Goal: Information Seeking & Learning: Learn about a topic

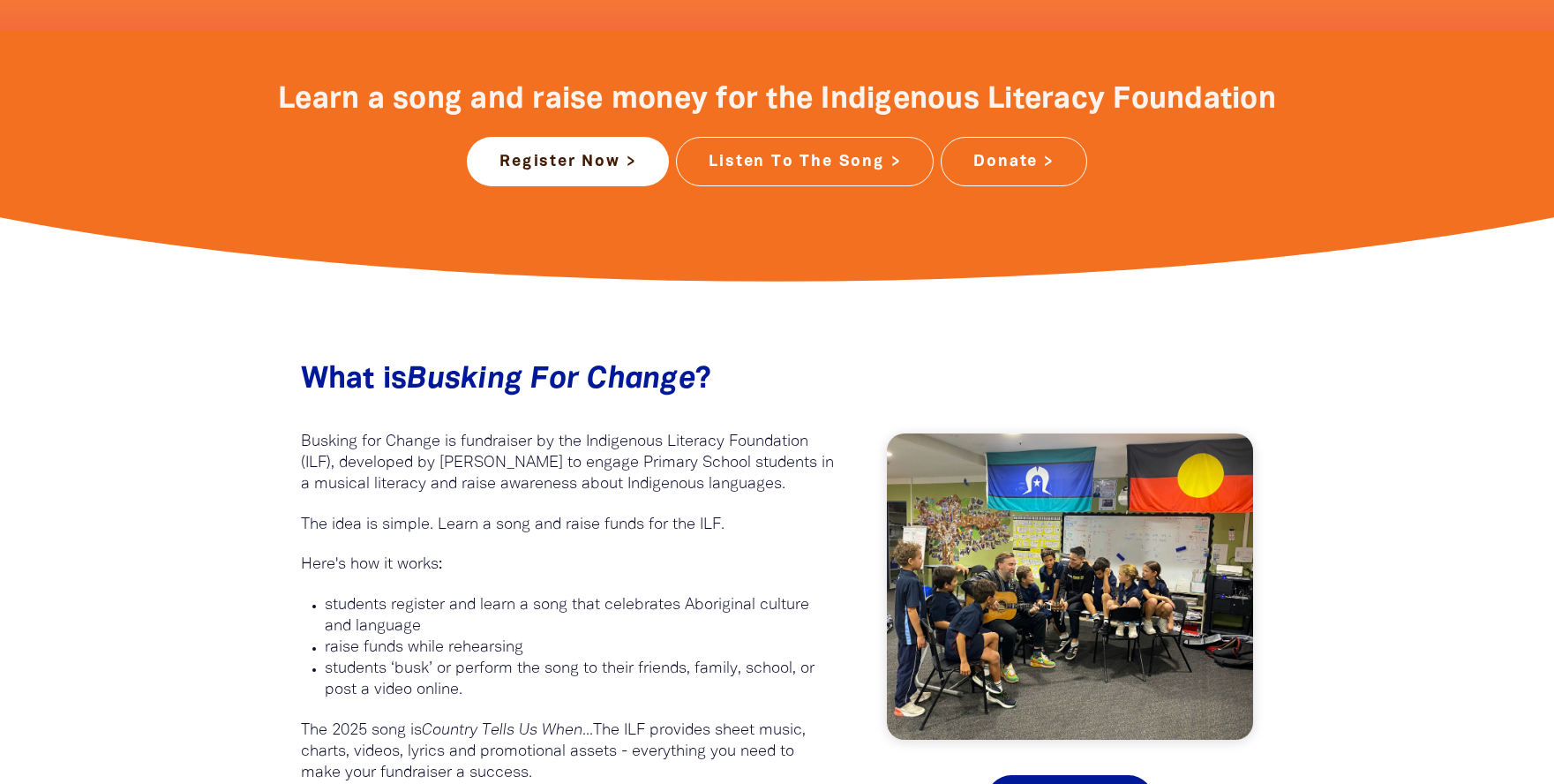
scroll to position [618, 0]
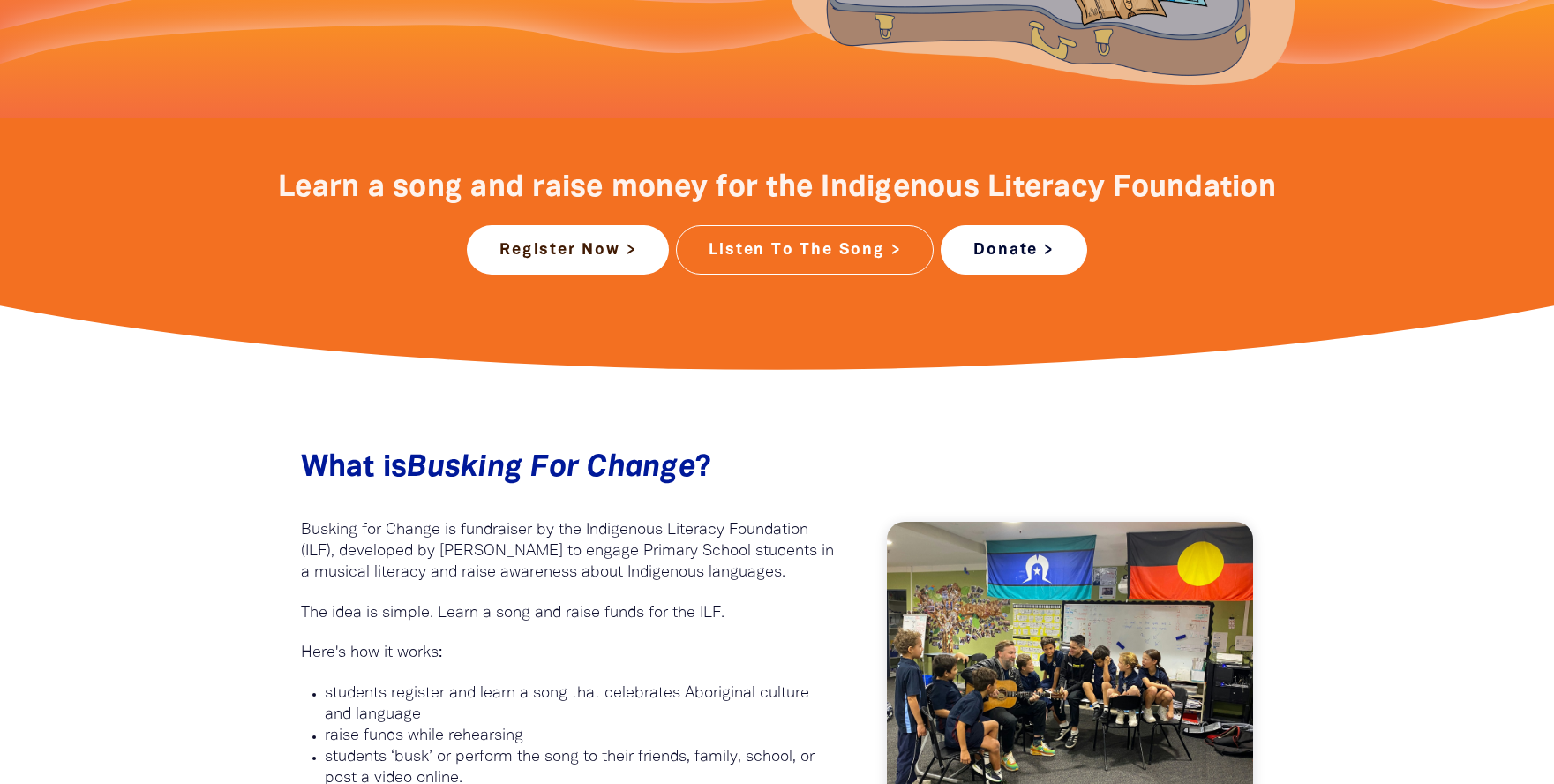
click at [986, 226] on link "Donate >" at bounding box center [1013, 249] width 145 height 50
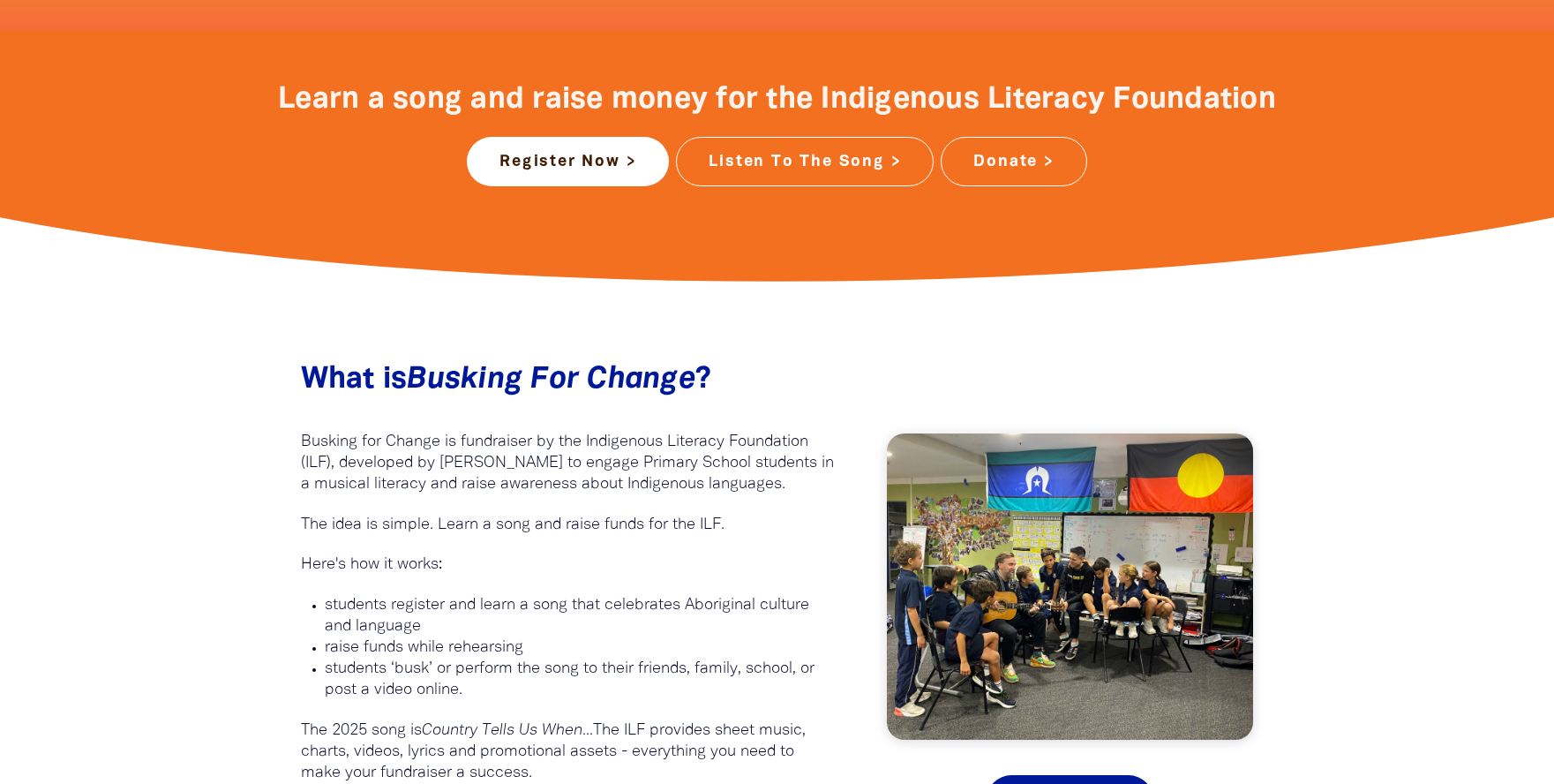
scroll to position [882, 0]
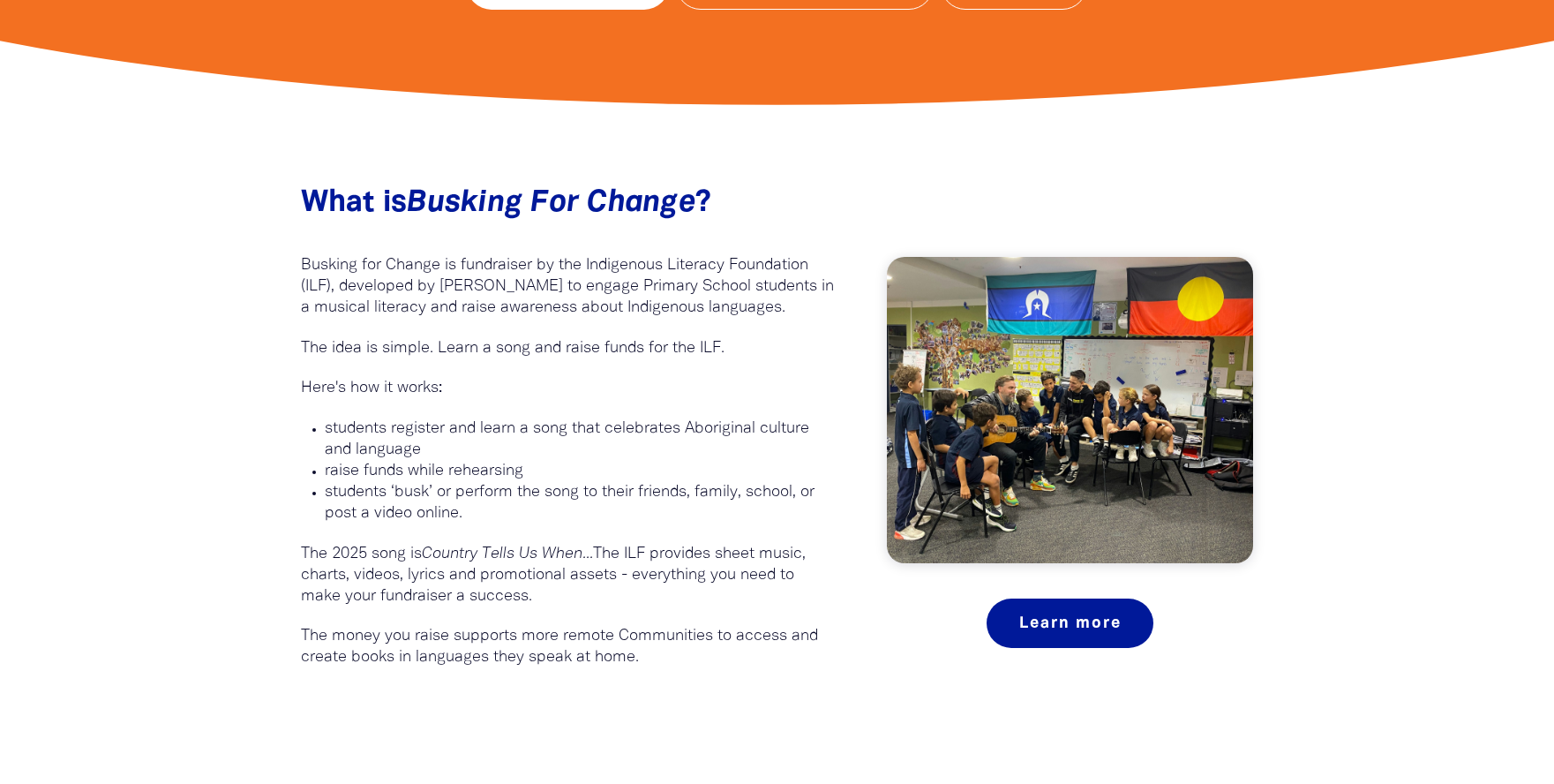
click at [481, 272] on p "Busking for Change is fundraiser by the Indigenous Literacy Foundation (ILF), d…" at bounding box center [567, 287] width 534 height 64
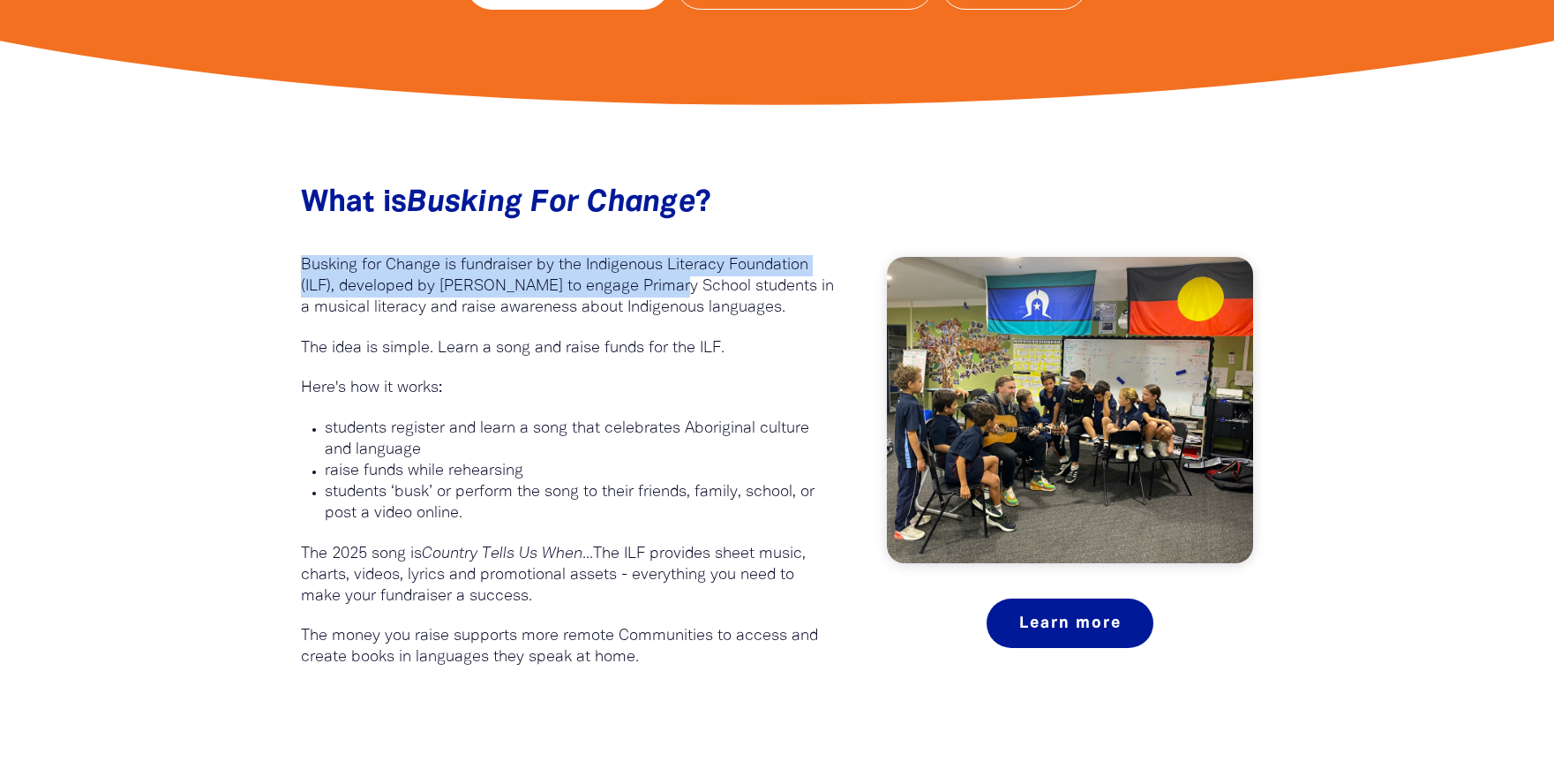
drag, startPoint x: 303, startPoint y: 263, endPoint x: 671, endPoint y: 292, distance: 369.1
click at [671, 292] on p "Busking for Change is fundraiser by the Indigenous Literacy Foundation (ILF), d…" at bounding box center [567, 287] width 534 height 64
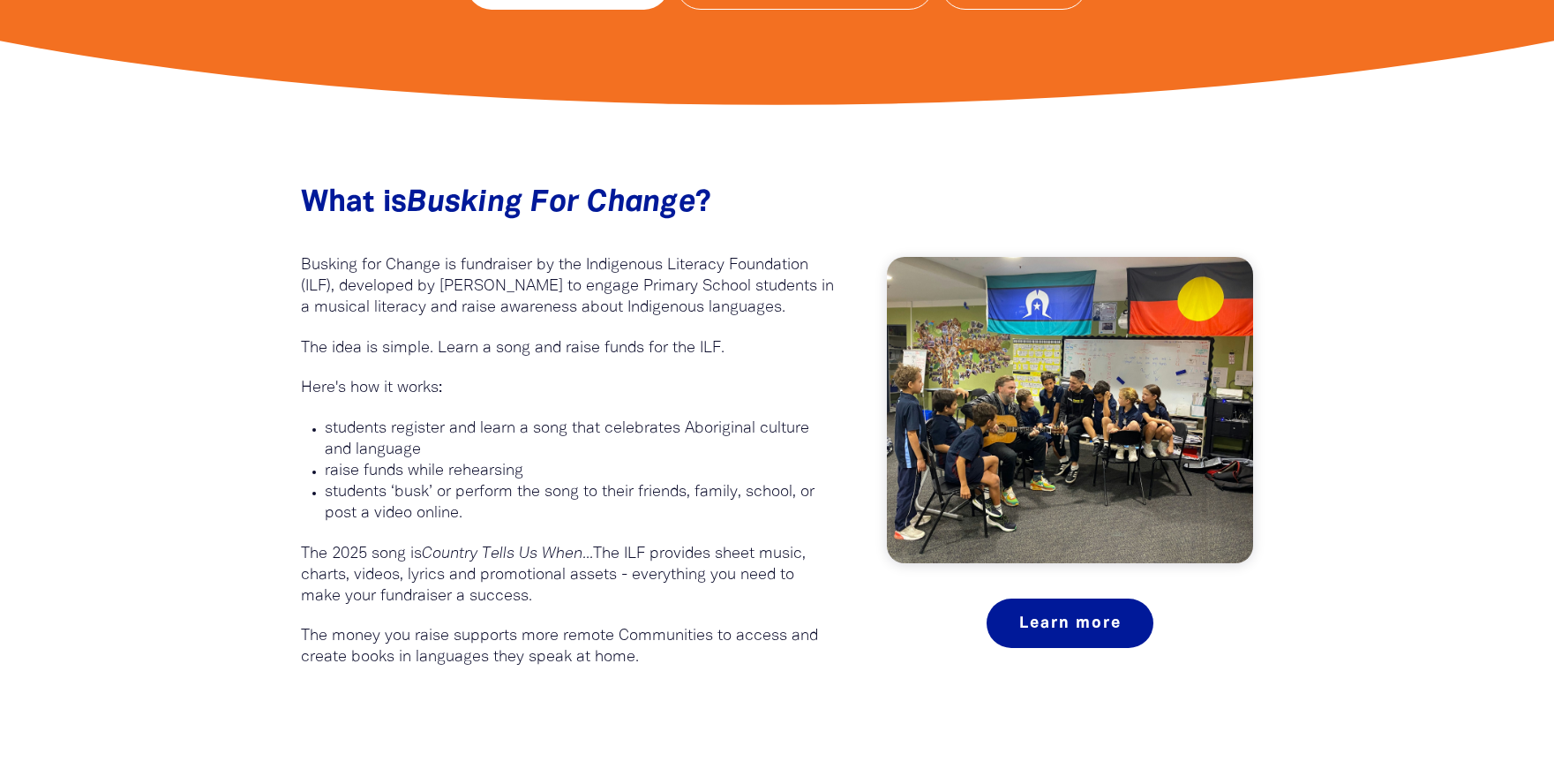
click at [722, 304] on p "Busking for Change is fundraiser by the Indigenous Literacy Foundation (ILF), d…" at bounding box center [567, 287] width 534 height 64
click at [512, 581] on p "The 2025 song is Country Tells Us When... The ILF provides sheet music, charts,…" at bounding box center [567, 576] width 534 height 64
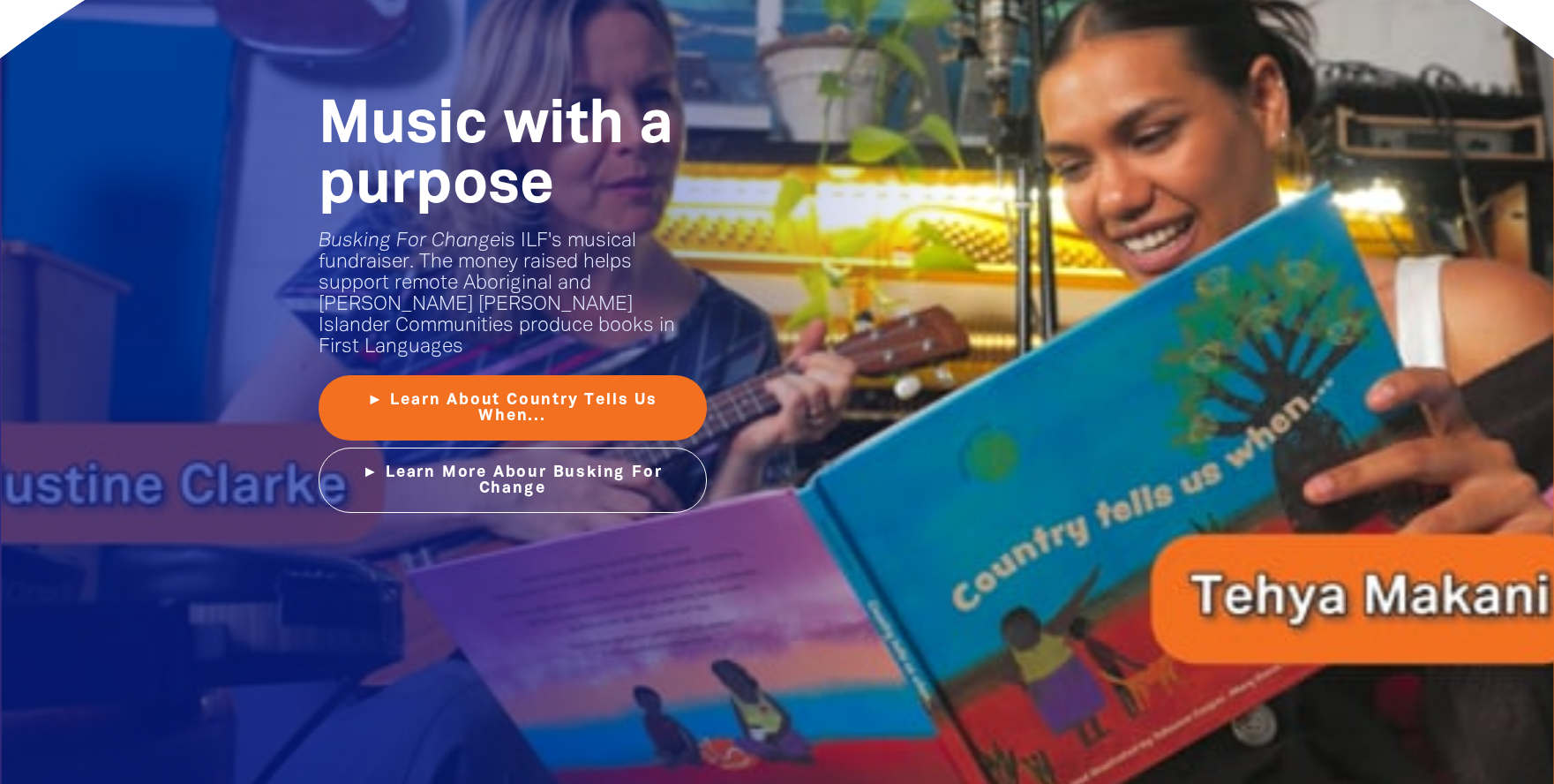
scroll to position [2295, 0]
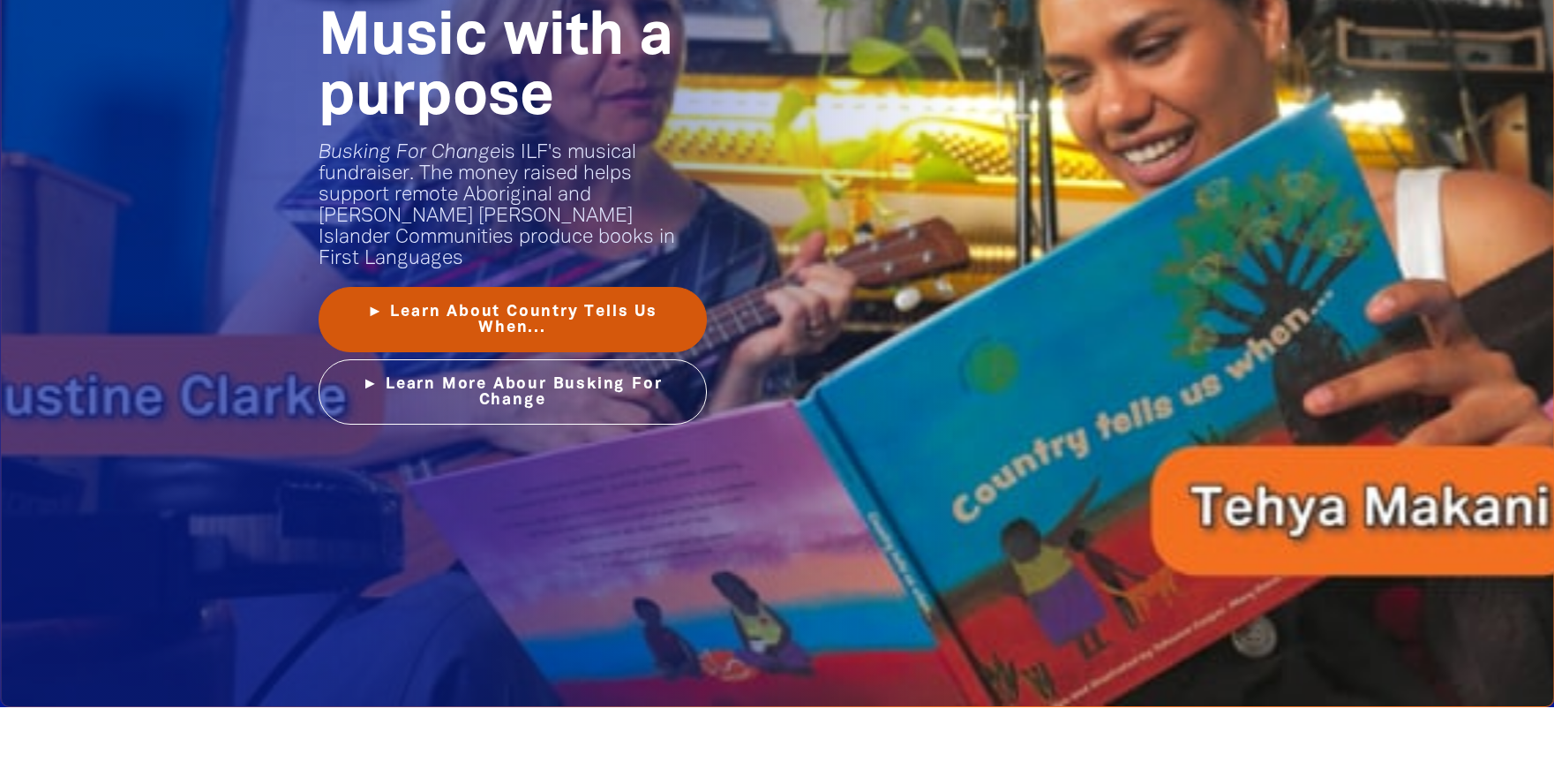
click at [532, 298] on link "► Learn About Country Tells Us When..." at bounding box center [513, 320] width 388 height 66
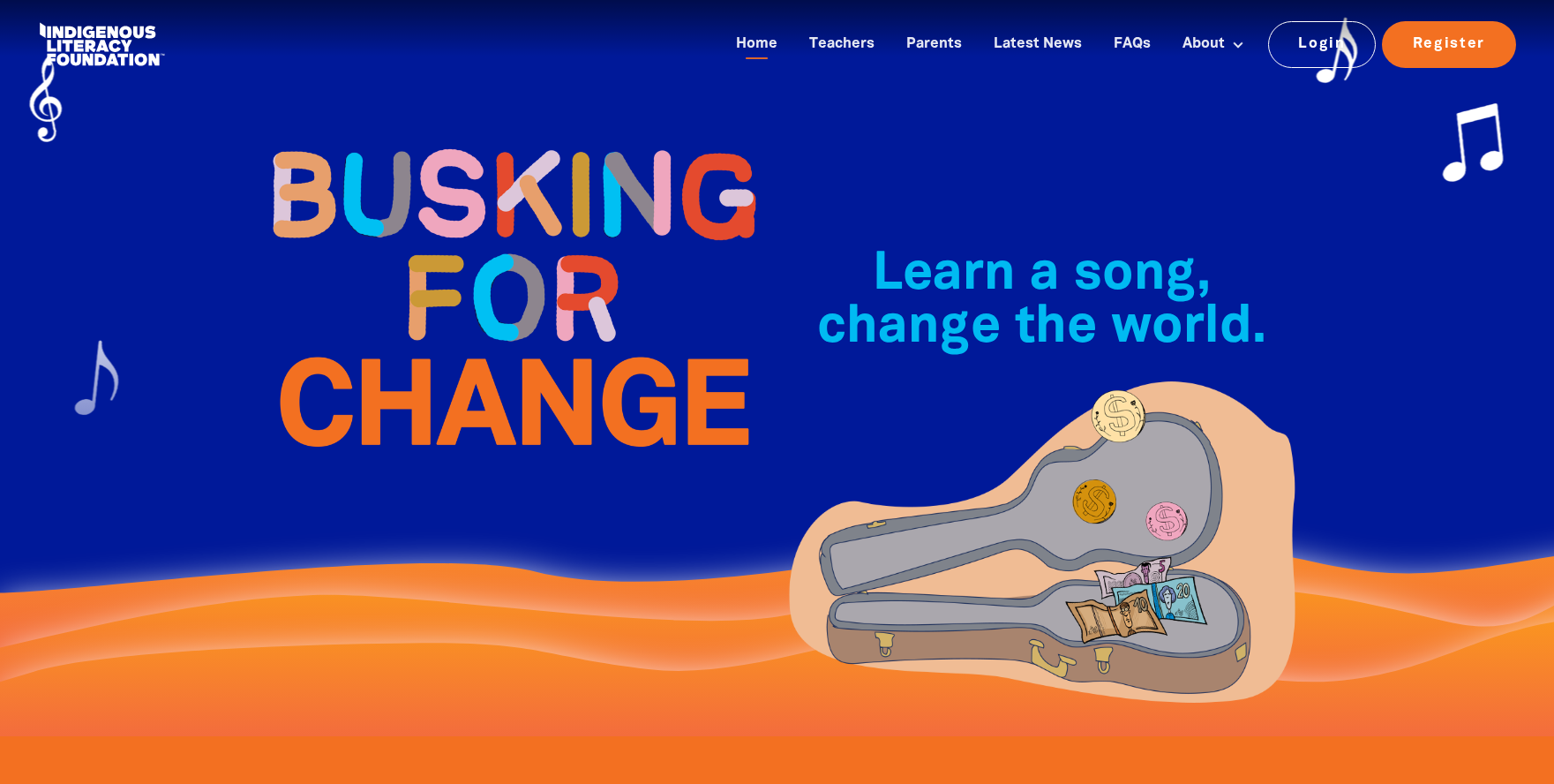
scroll to position [530, 0]
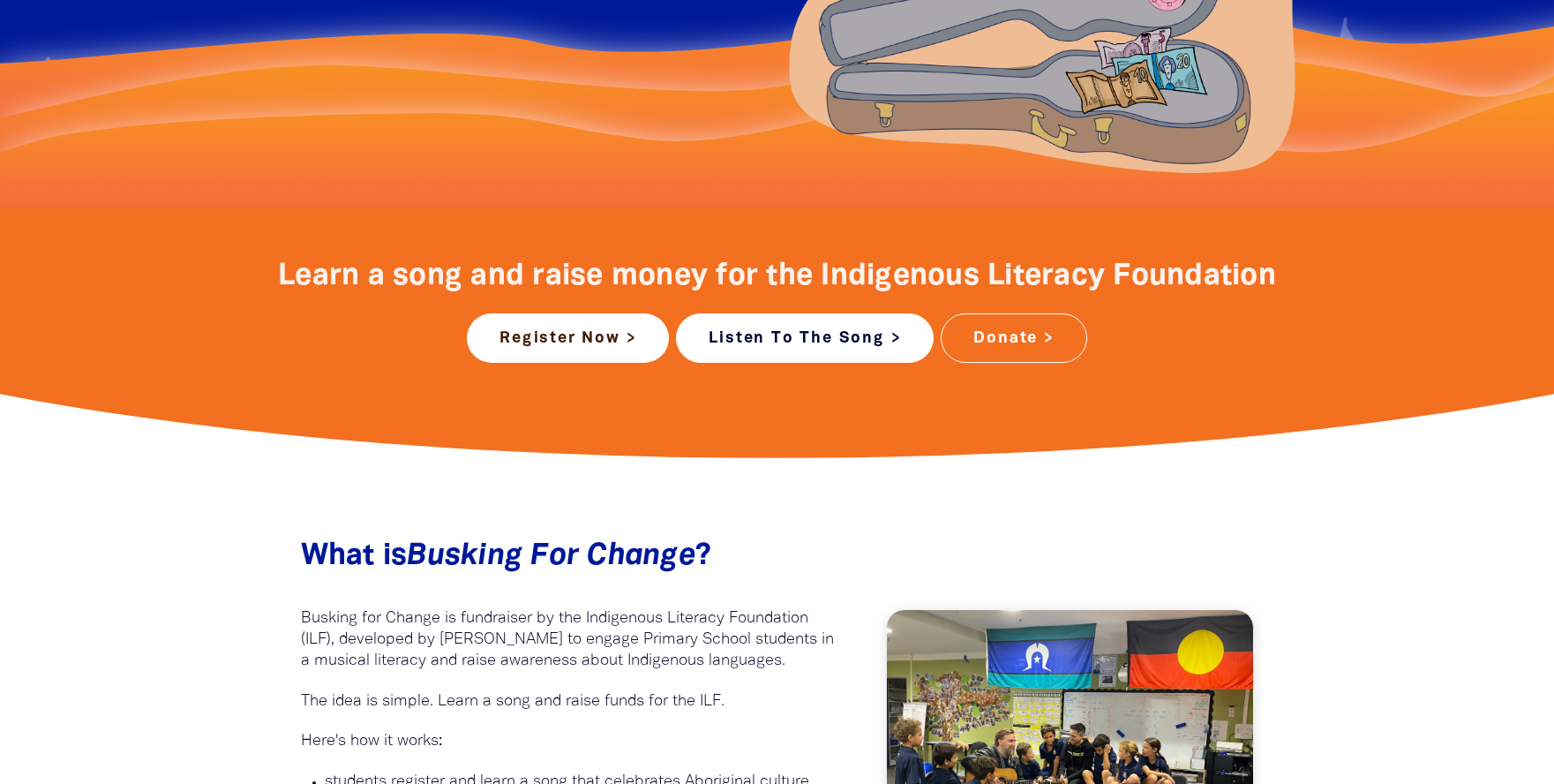
click at [840, 336] on link "Listen To The Song >" at bounding box center [805, 338] width 258 height 50
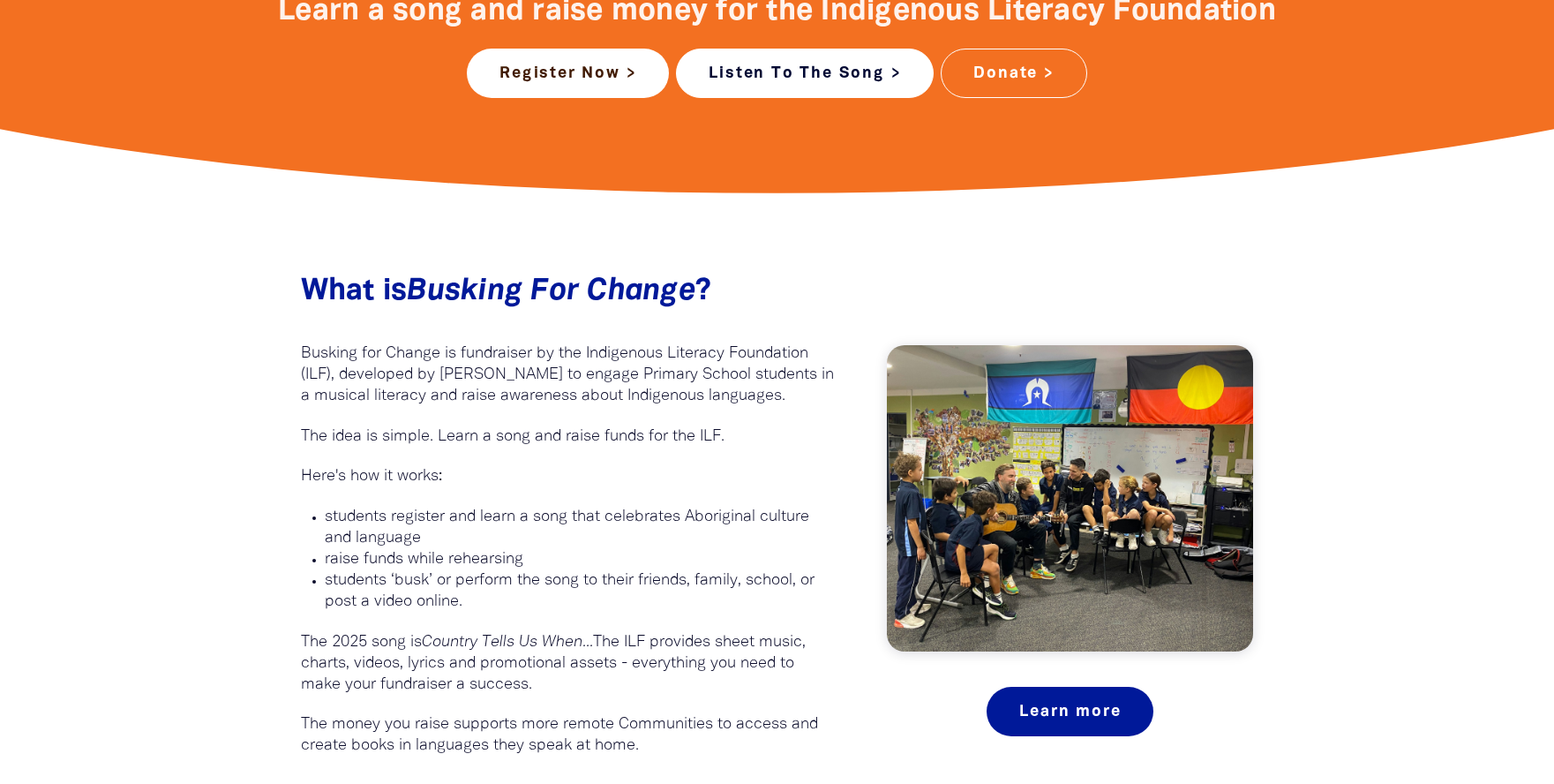
scroll to position [1059, 0]
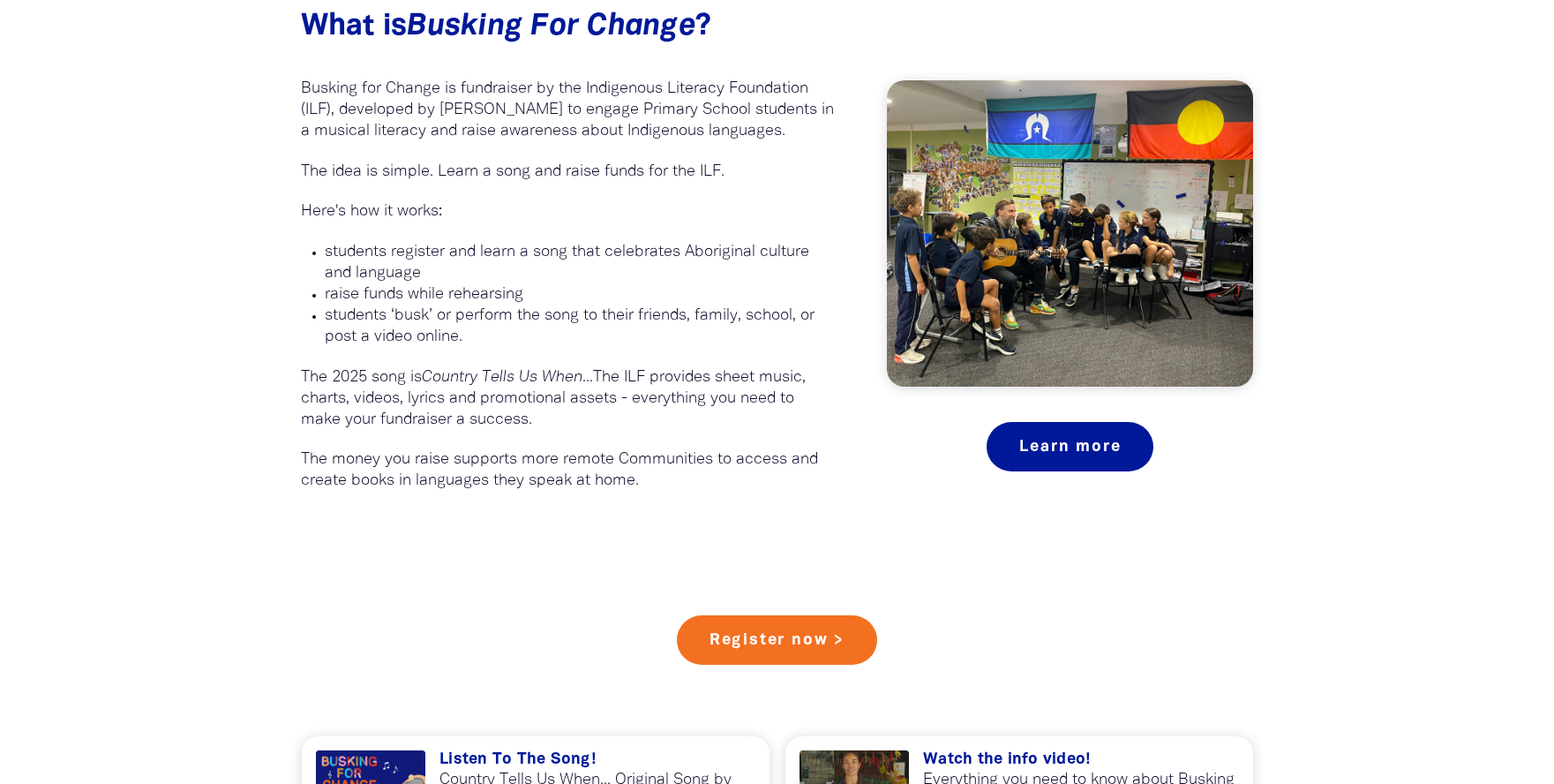
click at [505, 483] on p "The money you raise supports more remote Communities to access and create books…" at bounding box center [567, 470] width 534 height 42
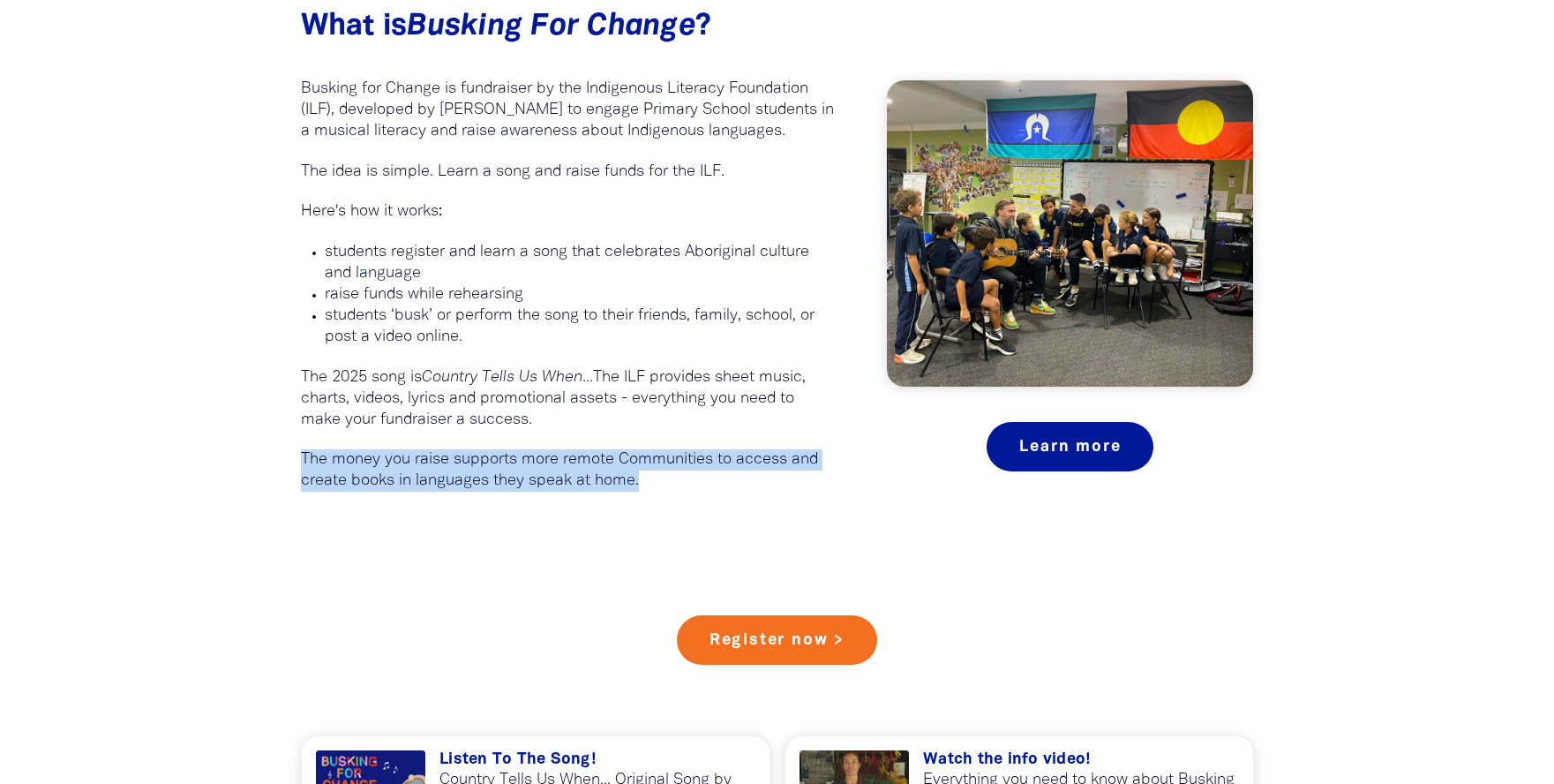
drag, startPoint x: 688, startPoint y: 477, endPoint x: 302, endPoint y: 465, distance: 386.2
click at [302, 465] on p "The money you raise supports more remote Communities to access and create books…" at bounding box center [567, 470] width 534 height 42
copy p "The money you raise supports more remote Communities to access and create books…"
click at [661, 202] on p "Here's how it works:" at bounding box center [567, 212] width 534 height 22
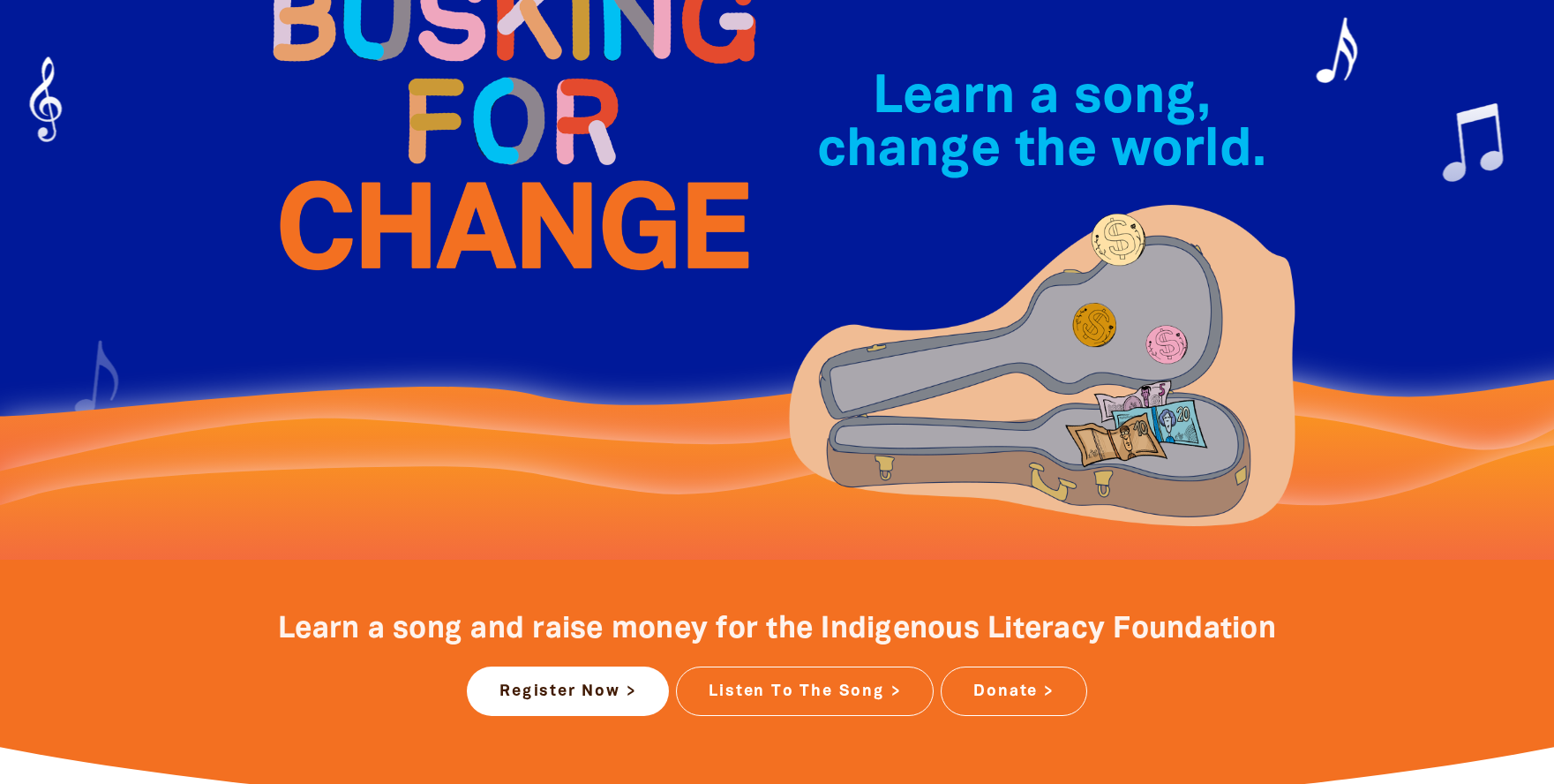
scroll to position [0, 0]
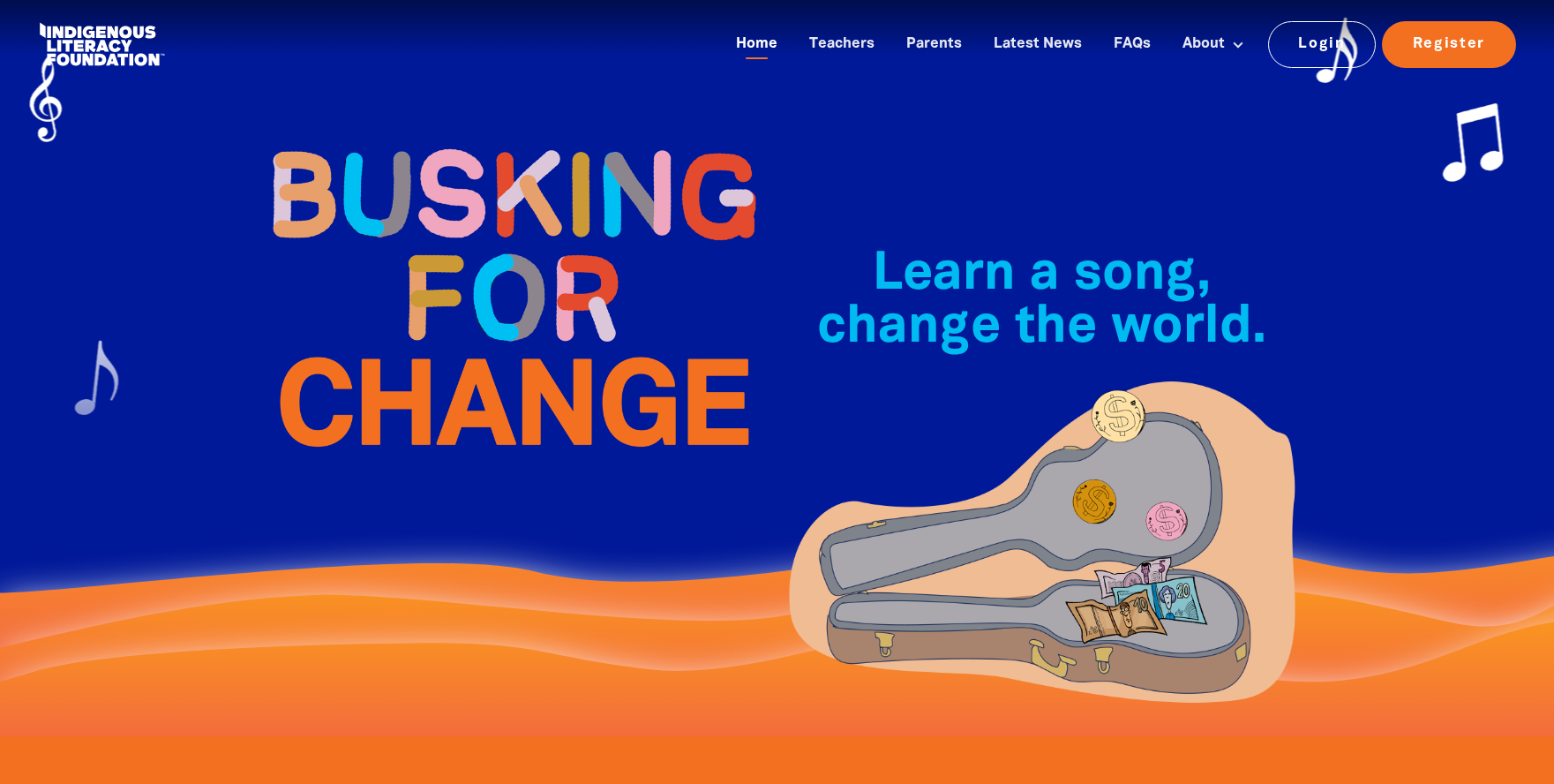
click at [757, 43] on link "Home" at bounding box center [757, 44] width 63 height 29
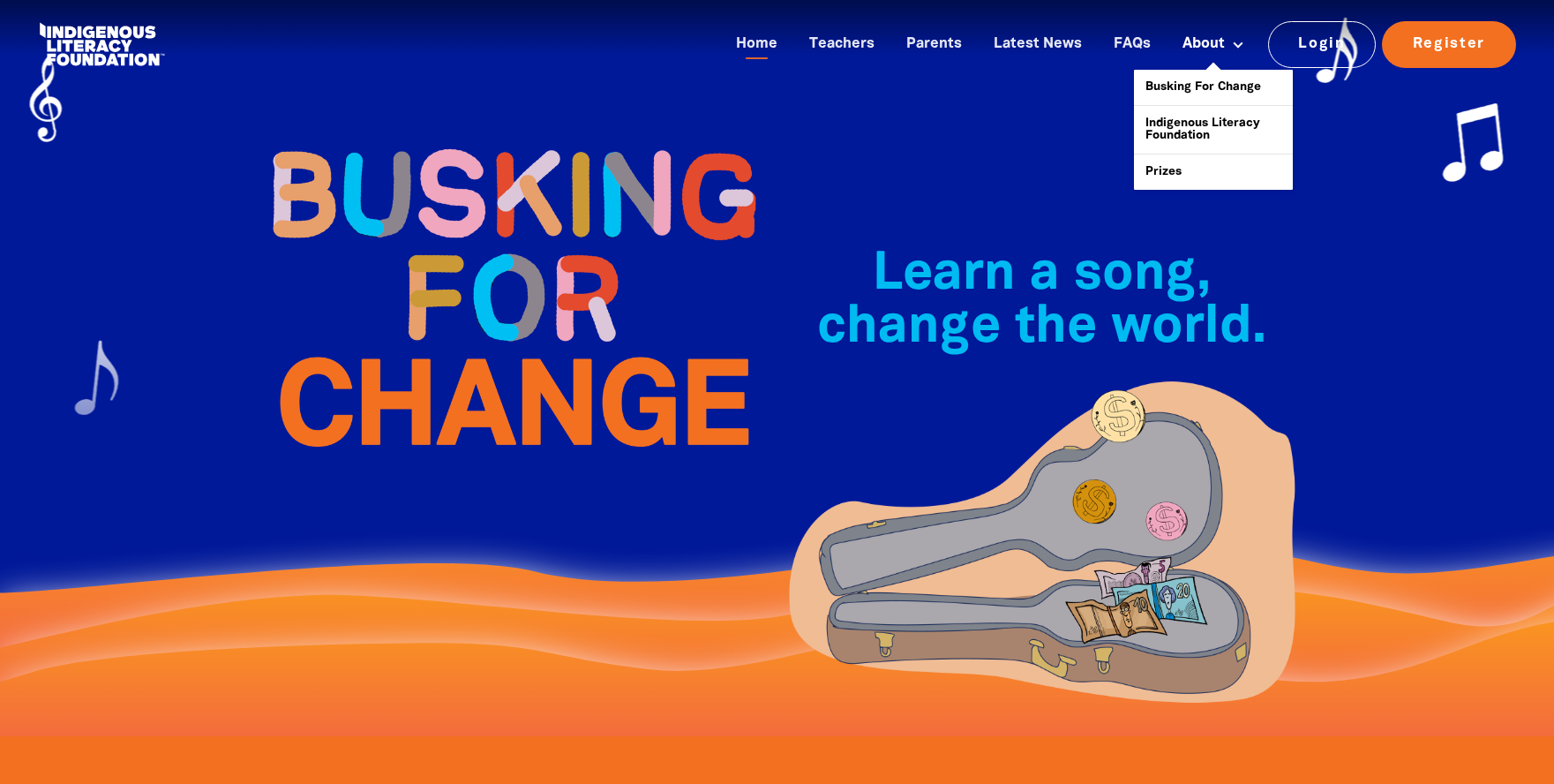
click at [1239, 50] on button at bounding box center [1238, 45] width 33 height 21
click at [1228, 94] on link "Busking For Change" at bounding box center [1213, 87] width 158 height 36
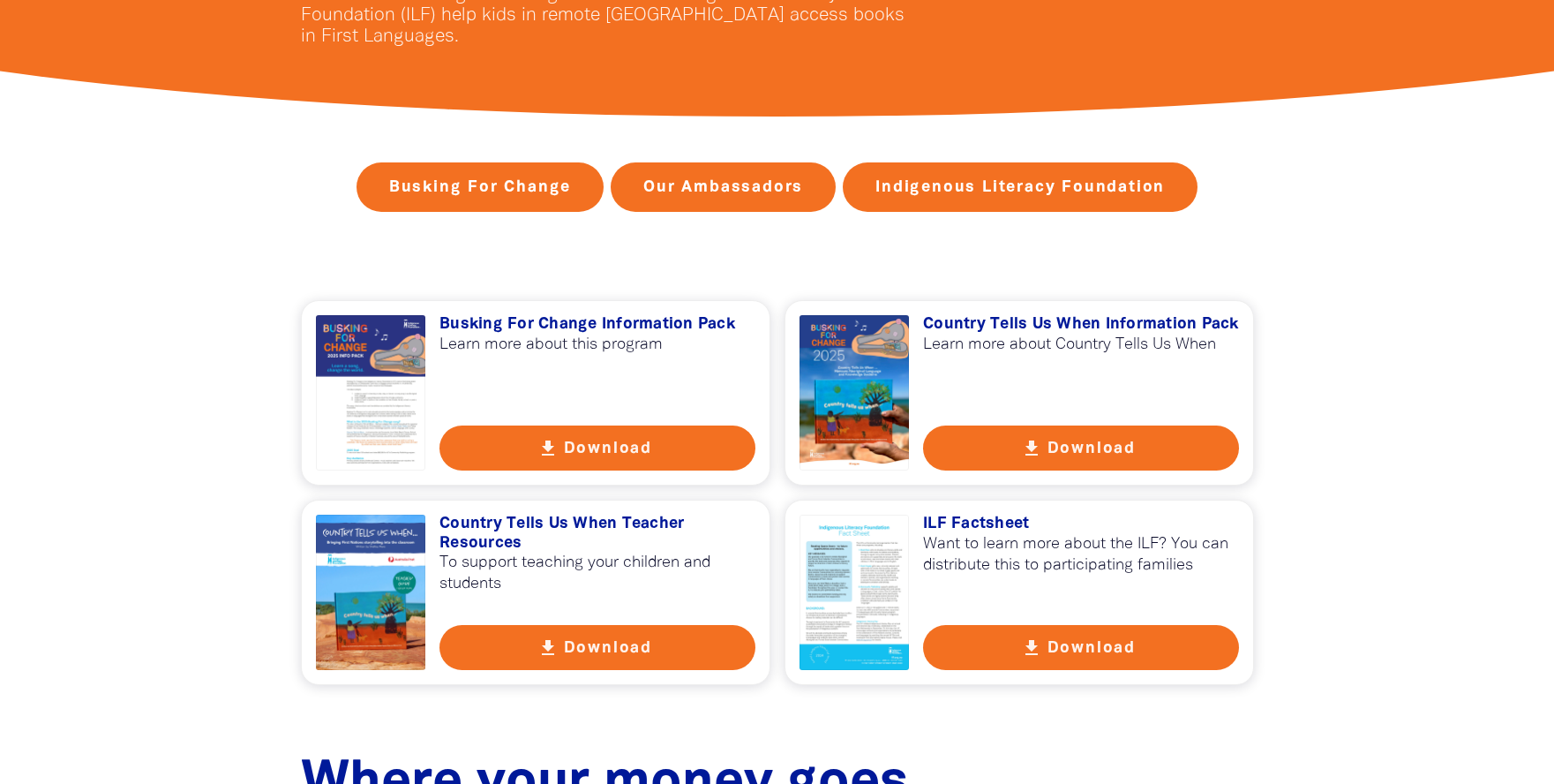
scroll to position [530, 0]
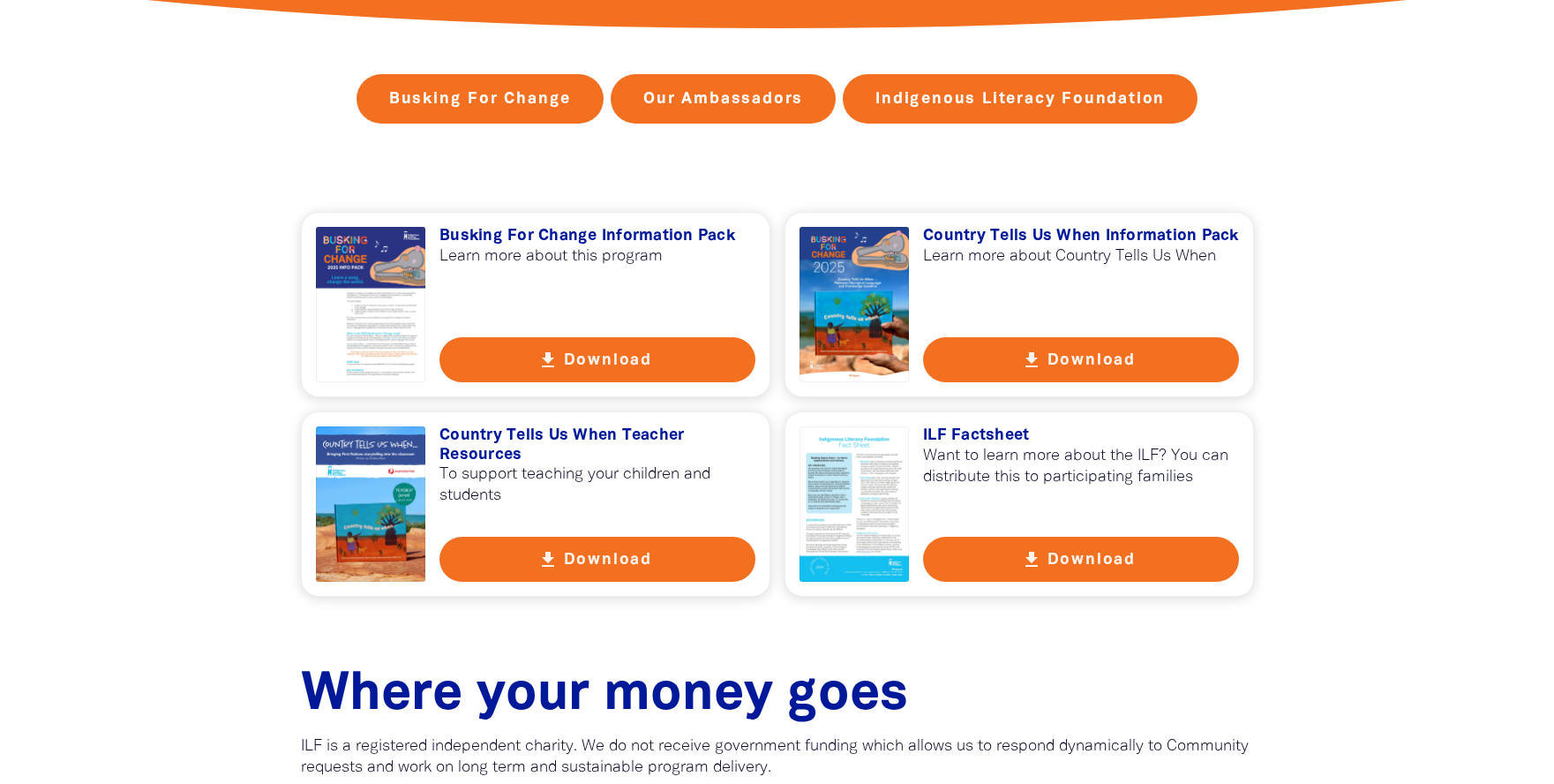
click at [866, 459] on div at bounding box center [855, 505] width 111 height 156
click at [383, 241] on div at bounding box center [371, 305] width 111 height 156
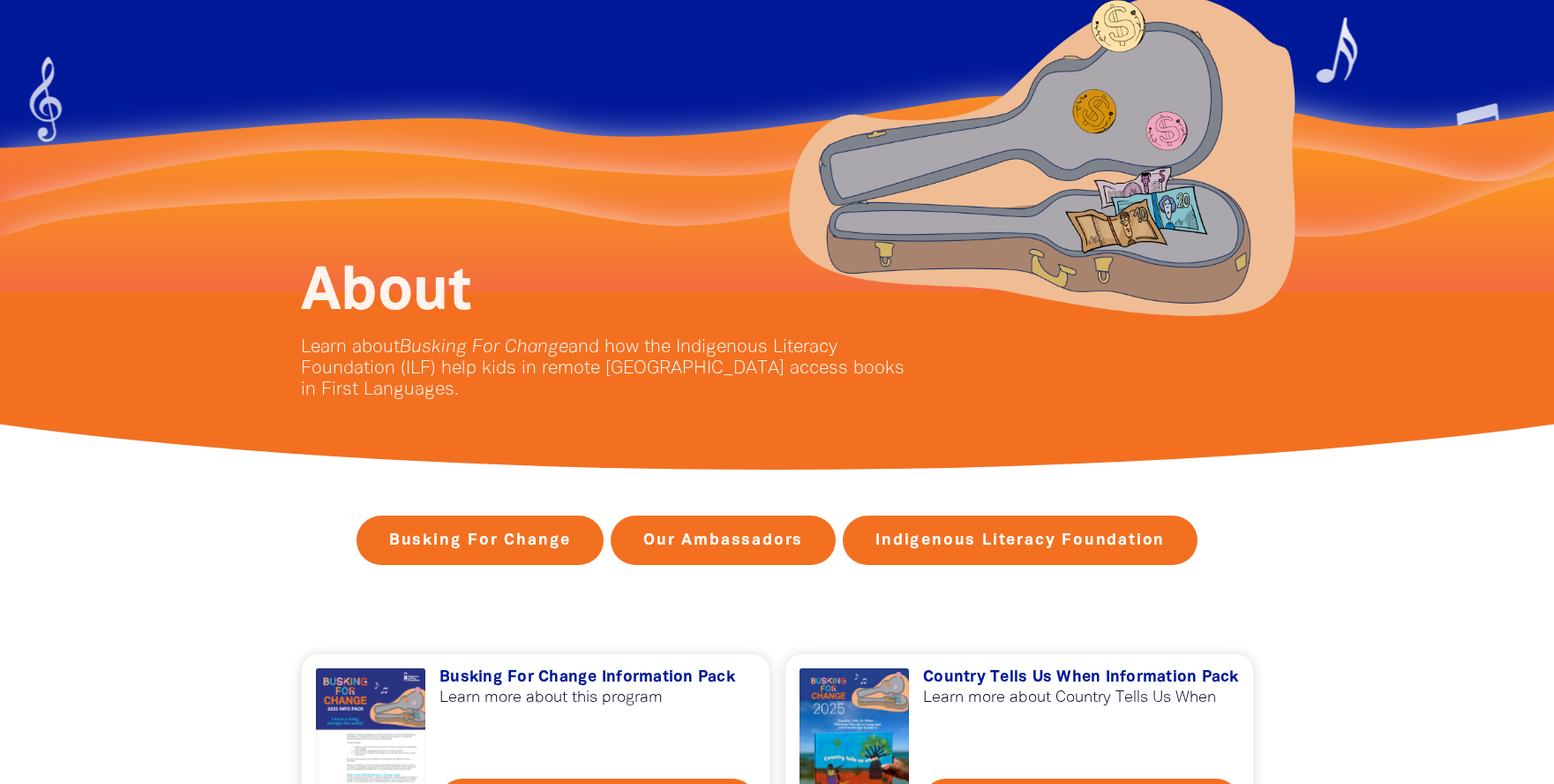
scroll to position [0, 0]
